Goal: Check status: Check status

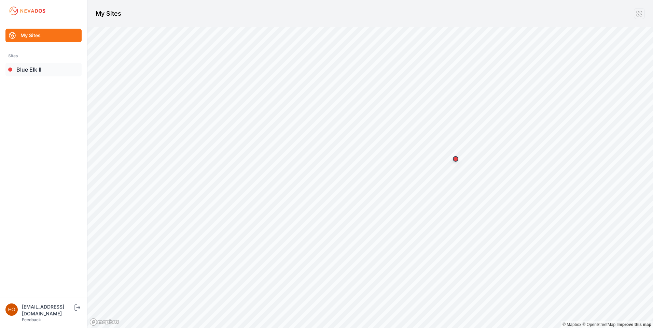
click at [25, 67] on link "Blue Elk II" at bounding box center [43, 70] width 76 height 14
click at [37, 72] on link "Blue Elk II" at bounding box center [43, 70] width 76 height 14
click at [27, 66] on link "Blue Elk II" at bounding box center [43, 70] width 76 height 14
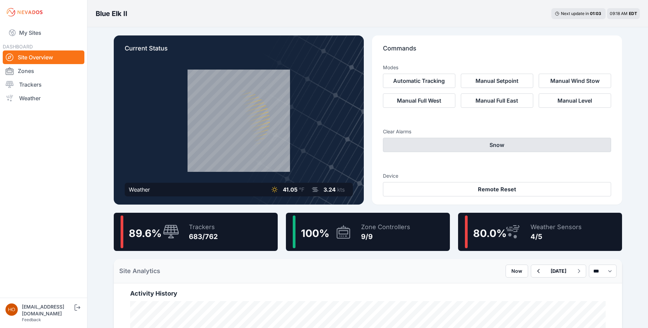
click at [482, 147] on button "Snow" at bounding box center [497, 145] width 228 height 14
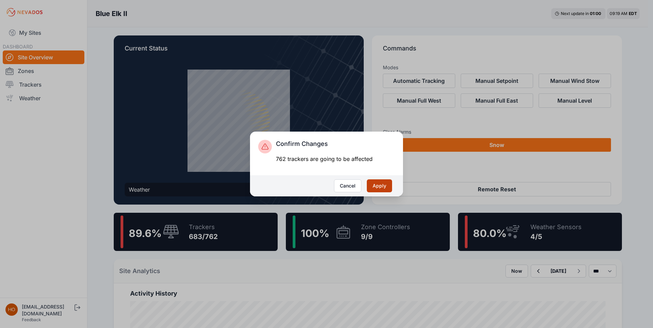
click at [384, 187] on button "Apply" at bounding box center [379, 186] width 25 height 13
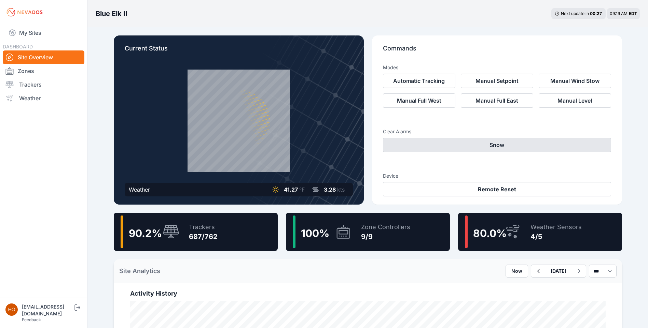
click at [467, 143] on button "Snow" at bounding box center [497, 145] width 228 height 14
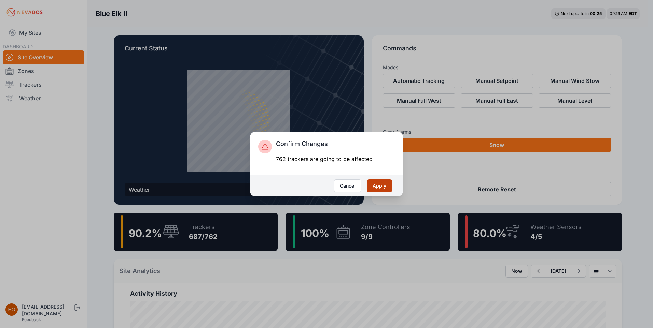
click at [383, 184] on button "Apply" at bounding box center [379, 186] width 25 height 13
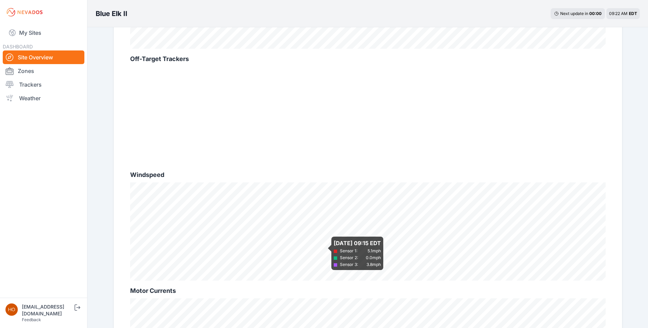
scroll to position [137, 0]
